Goal: Navigation & Orientation: Find specific page/section

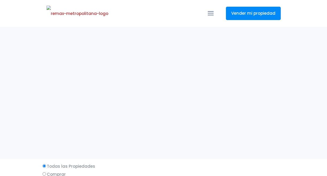
select select
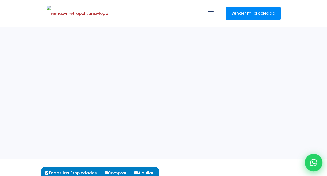
click at [310, 161] on icon at bounding box center [313, 162] width 7 height 7
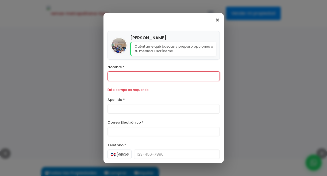
click at [217, 21] on span "×" at bounding box center [217, 20] width 5 height 6
